Goal: Check status: Check status

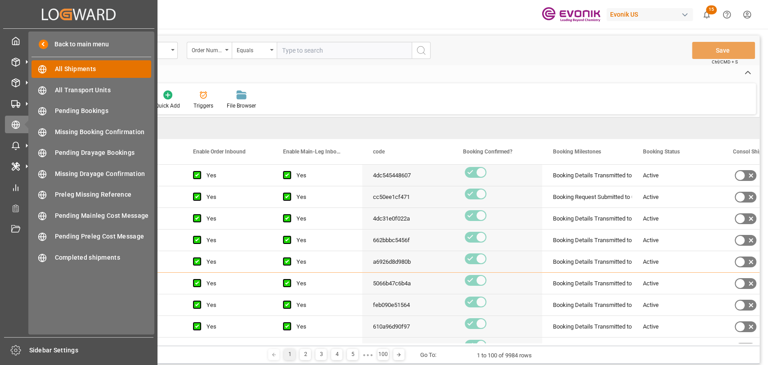
click at [43, 72] on icon at bounding box center [42, 70] width 3 height 8
click at [76, 70] on span "All Shipments" at bounding box center [103, 68] width 97 height 9
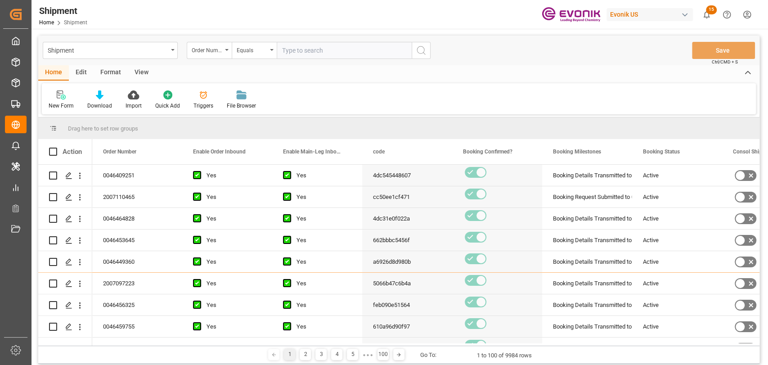
drag, startPoint x: 376, startPoint y: 76, endPoint x: 101, endPoint y: 2, distance: 284.7
click at [369, 70] on div "Home Edit Format View" at bounding box center [398, 72] width 721 height 15
click at [254, 152] on span at bounding box center [257, 151] width 8 height 8
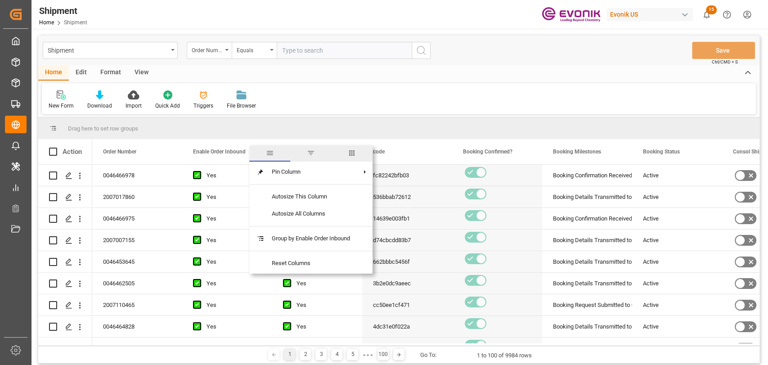
click at [358, 150] on span "columns" at bounding box center [351, 153] width 41 height 16
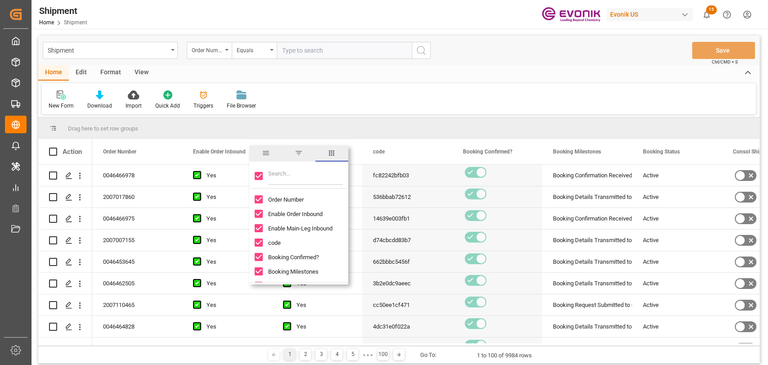
click at [255, 172] on input "Toggle Select All Columns" at bounding box center [259, 176] width 8 height 8
checkbox input "false"
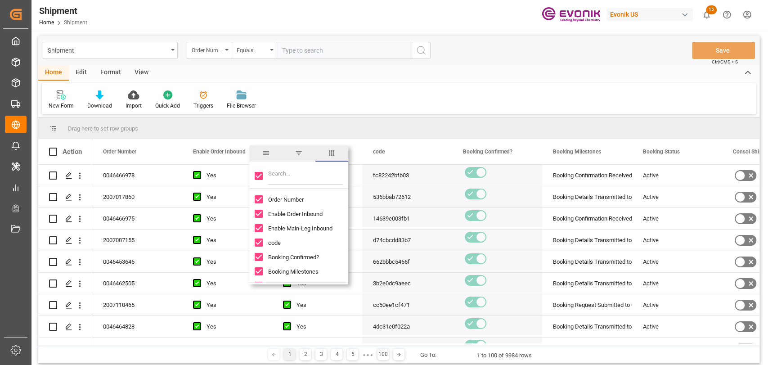
checkbox input "false"
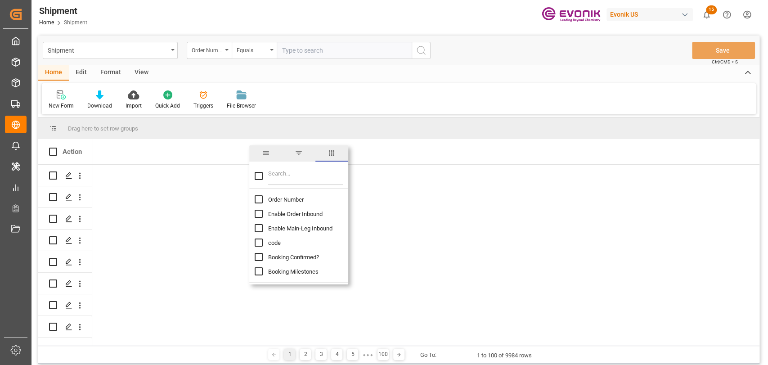
click at [287, 179] on input "Filter Columns Input" at bounding box center [305, 176] width 75 height 18
type input "roll"
click at [255, 214] on input "Vessel Roll Reason column toggle visibility (hidden)" at bounding box center [259, 214] width 8 height 8
checkbox input "true"
checkbox input "false"
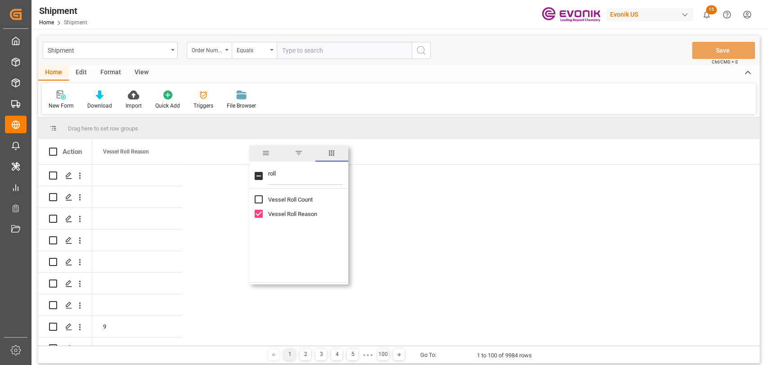
drag, startPoint x: 576, startPoint y: 222, endPoint x: 258, endPoint y: 174, distance: 321.5
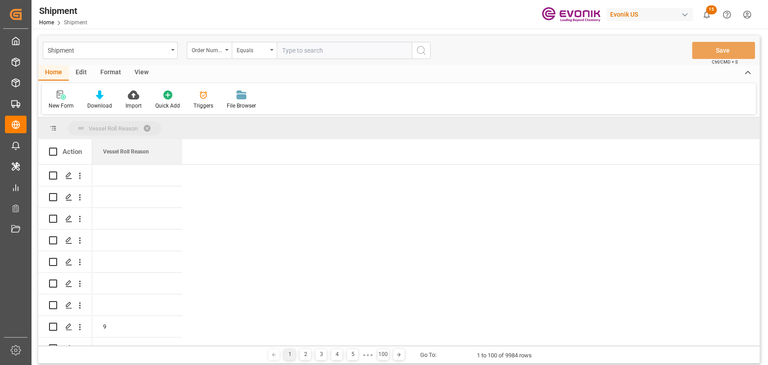
drag, startPoint x: 140, startPoint y: 133, endPoint x: 136, endPoint y: 119, distance: 14.5
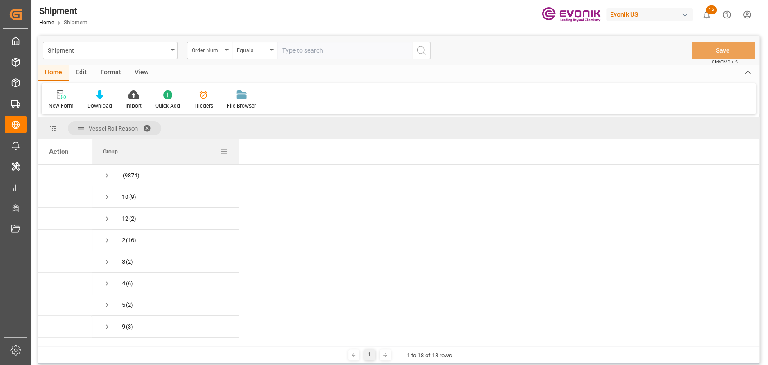
drag, startPoint x: 181, startPoint y: 156, endPoint x: 280, endPoint y: 156, distance: 98.9
click at [241, 156] on div at bounding box center [239, 151] width 4 height 25
click at [266, 150] on span at bounding box center [266, 151] width 8 height 8
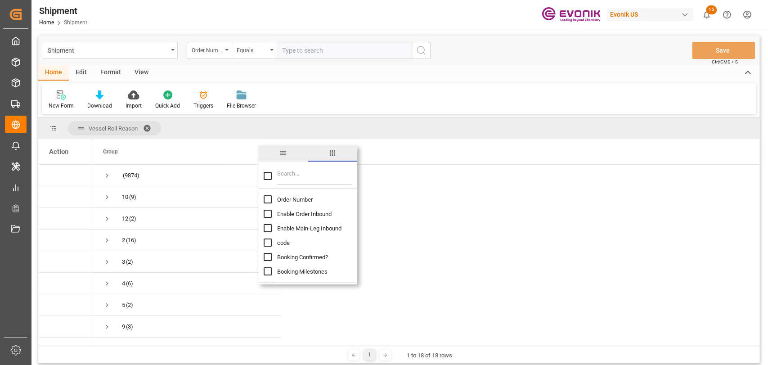
click at [292, 181] on input "Filter Columns Input" at bounding box center [314, 176] width 75 height 18
type input "roll"
click at [261, 212] on div "Vessel Roll Count Vessel Roll Reason" at bounding box center [307, 206] width 99 height 29
click at [264, 213] on input "Vessel Roll Reason column toggle visibility (hidden)" at bounding box center [268, 214] width 8 height 8
checkbox input "true"
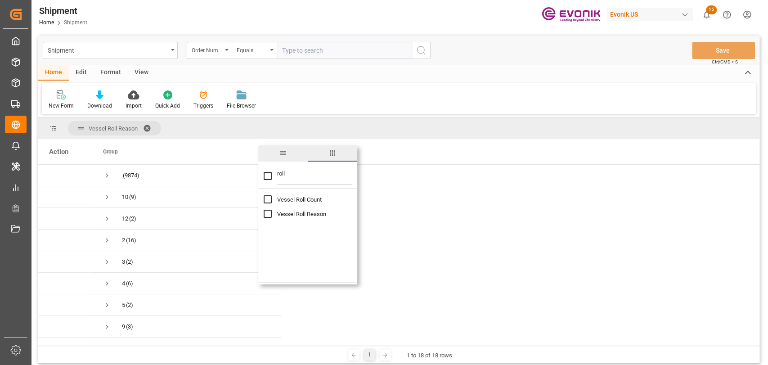
checkbox input "false"
click at [268, 201] on input "Vessel Roll Count column toggle visibility (hidden)" at bounding box center [268, 199] width 8 height 8
checkbox input "true"
click at [468, 91] on div "New Form Download Import Quick Add Triggers File Browser" at bounding box center [399, 98] width 714 height 31
